Goal: Task Accomplishment & Management: Use online tool/utility

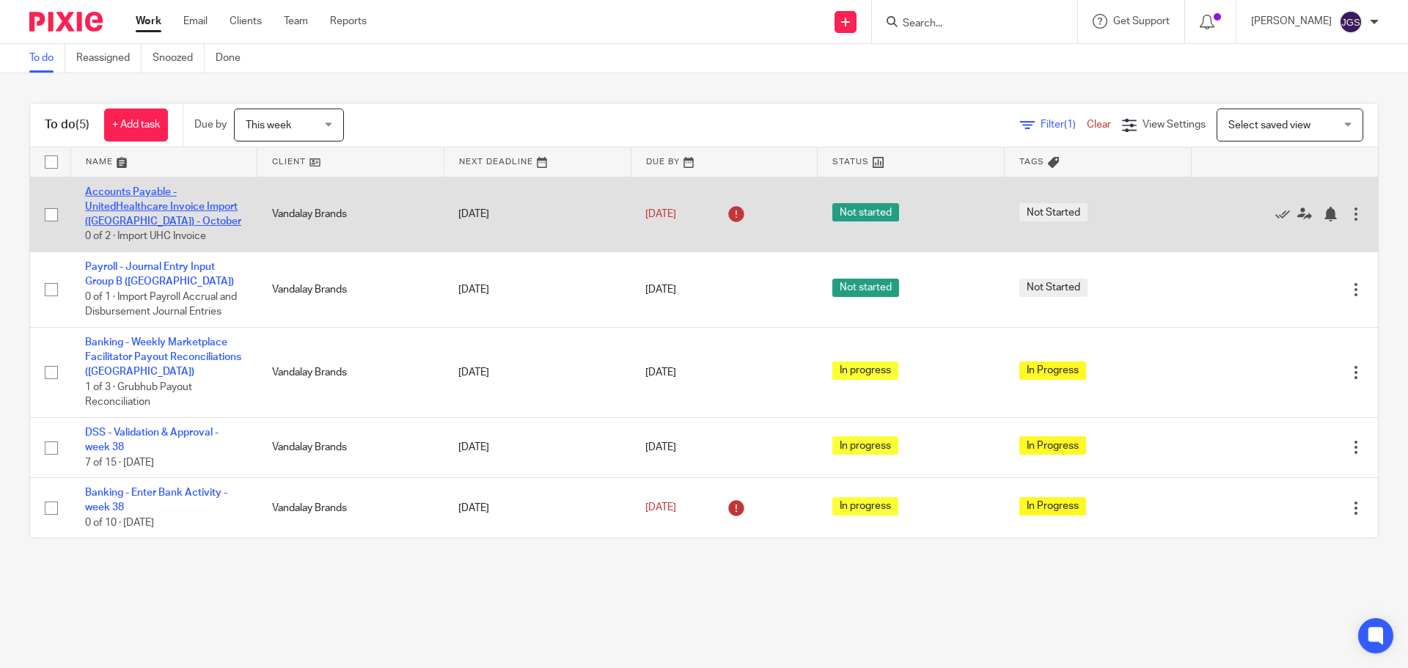
click at [125, 209] on link "Accounts Payable - UnitedHealthcare Invoice Import (VAN) - October" at bounding box center [163, 207] width 156 height 40
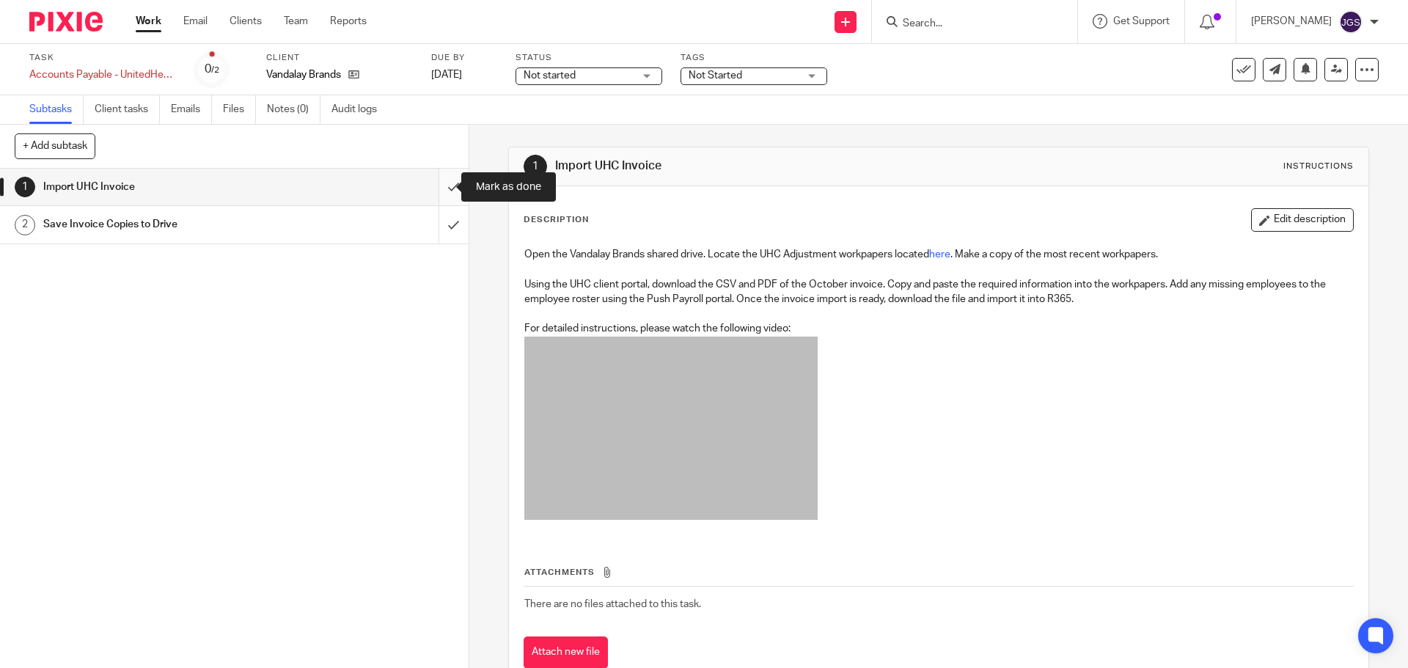
click at [438, 189] on input "submit" at bounding box center [234, 187] width 468 height 37
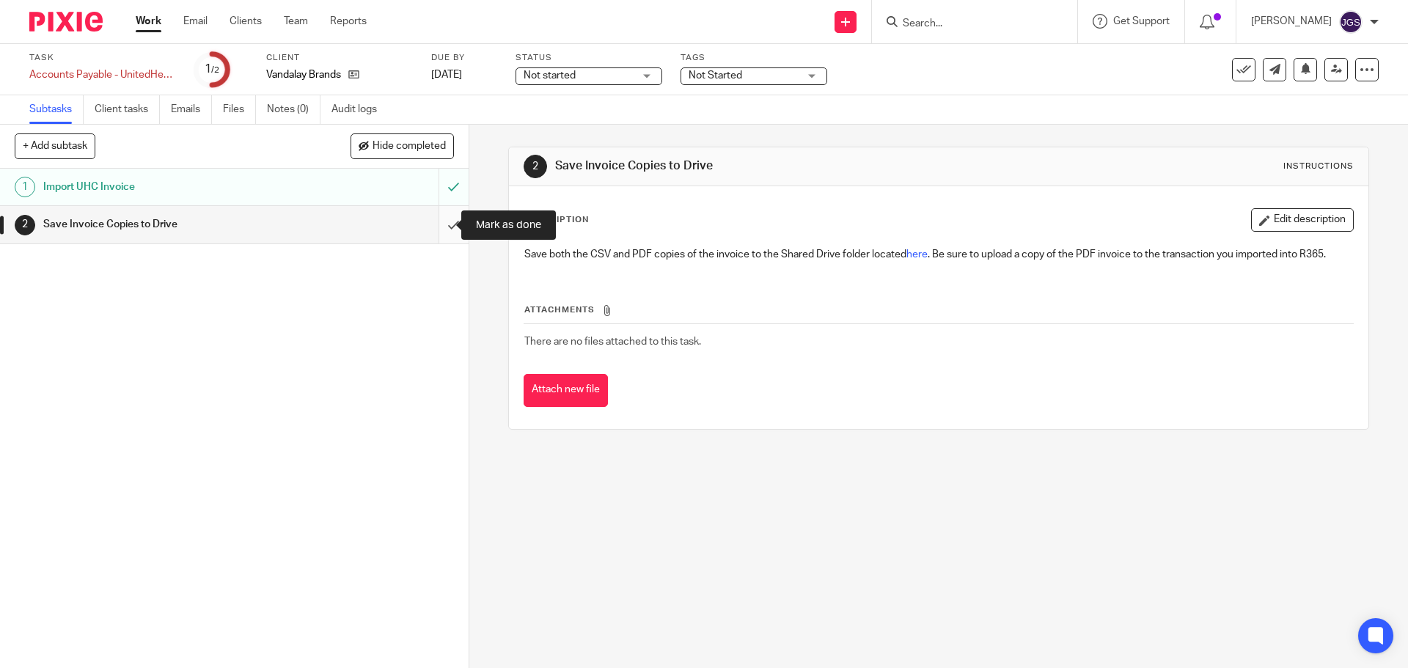
click at [438, 225] on input "submit" at bounding box center [234, 224] width 468 height 37
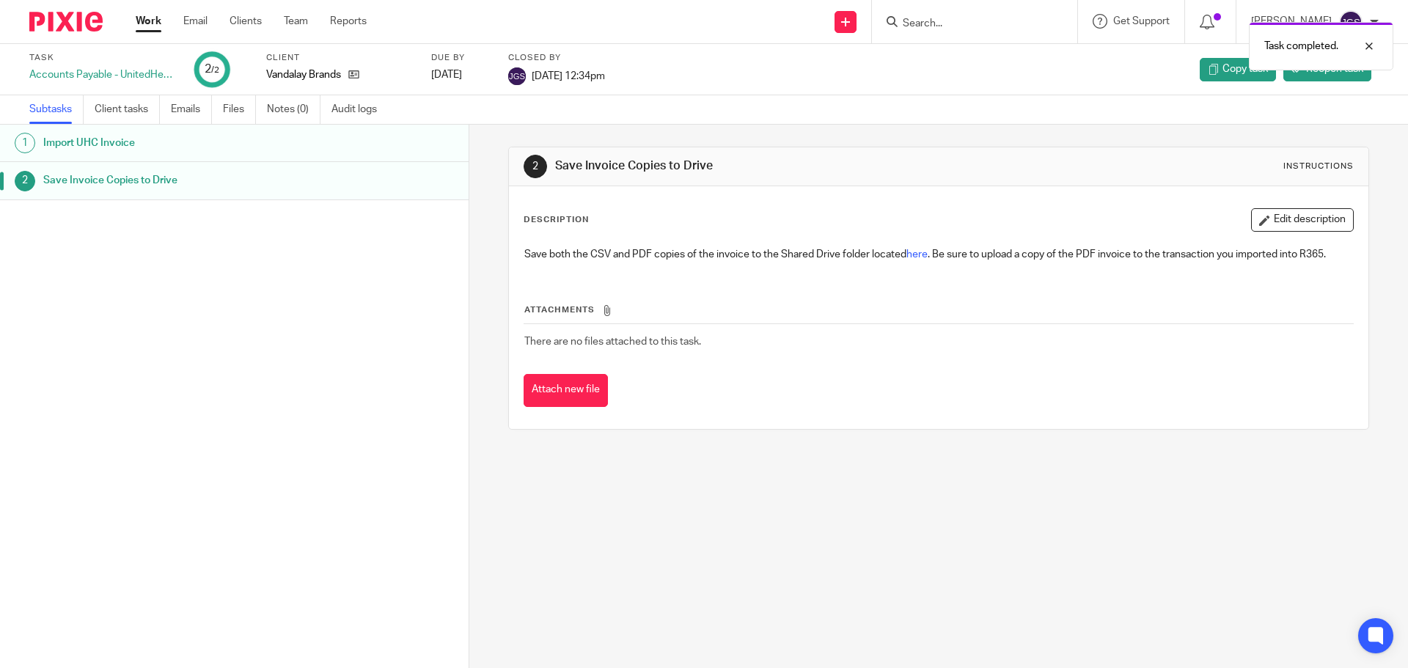
click at [146, 21] on link "Work" at bounding box center [149, 21] width 26 height 15
